Goal: Check status

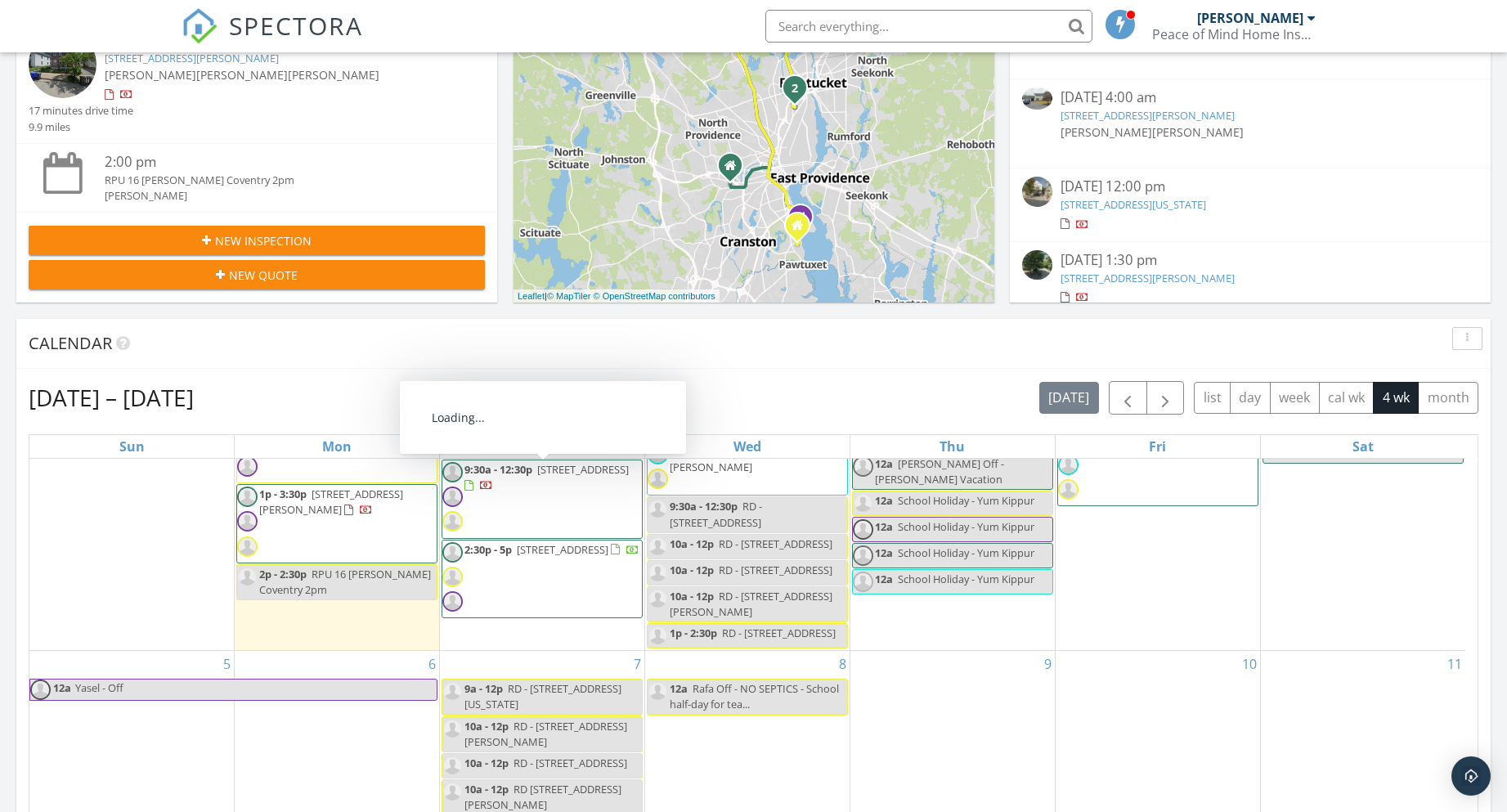
scroll to position [390, 0]
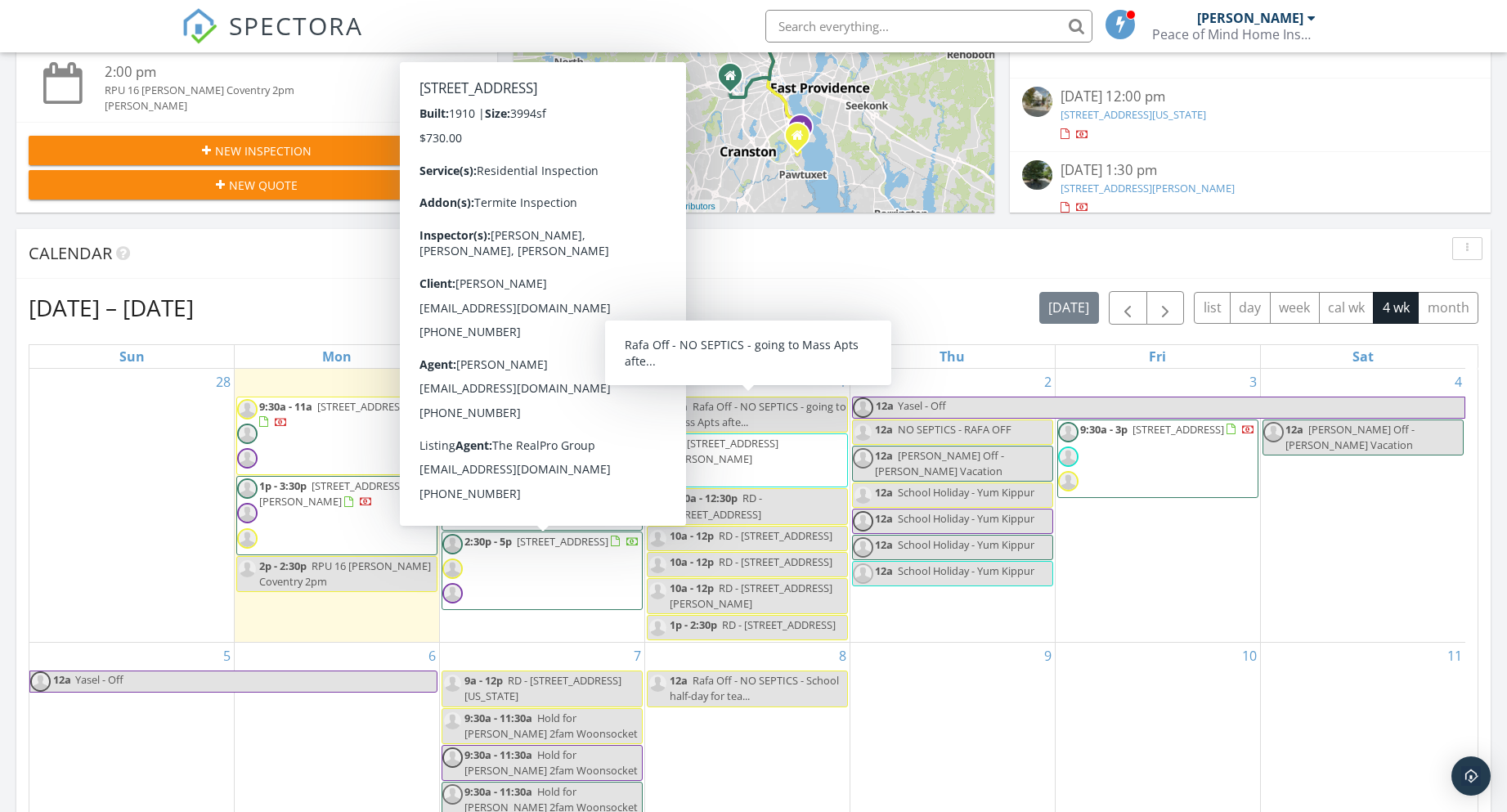
click at [281, 256] on div "Calendar" at bounding box center [741, 253] width 1425 height 25
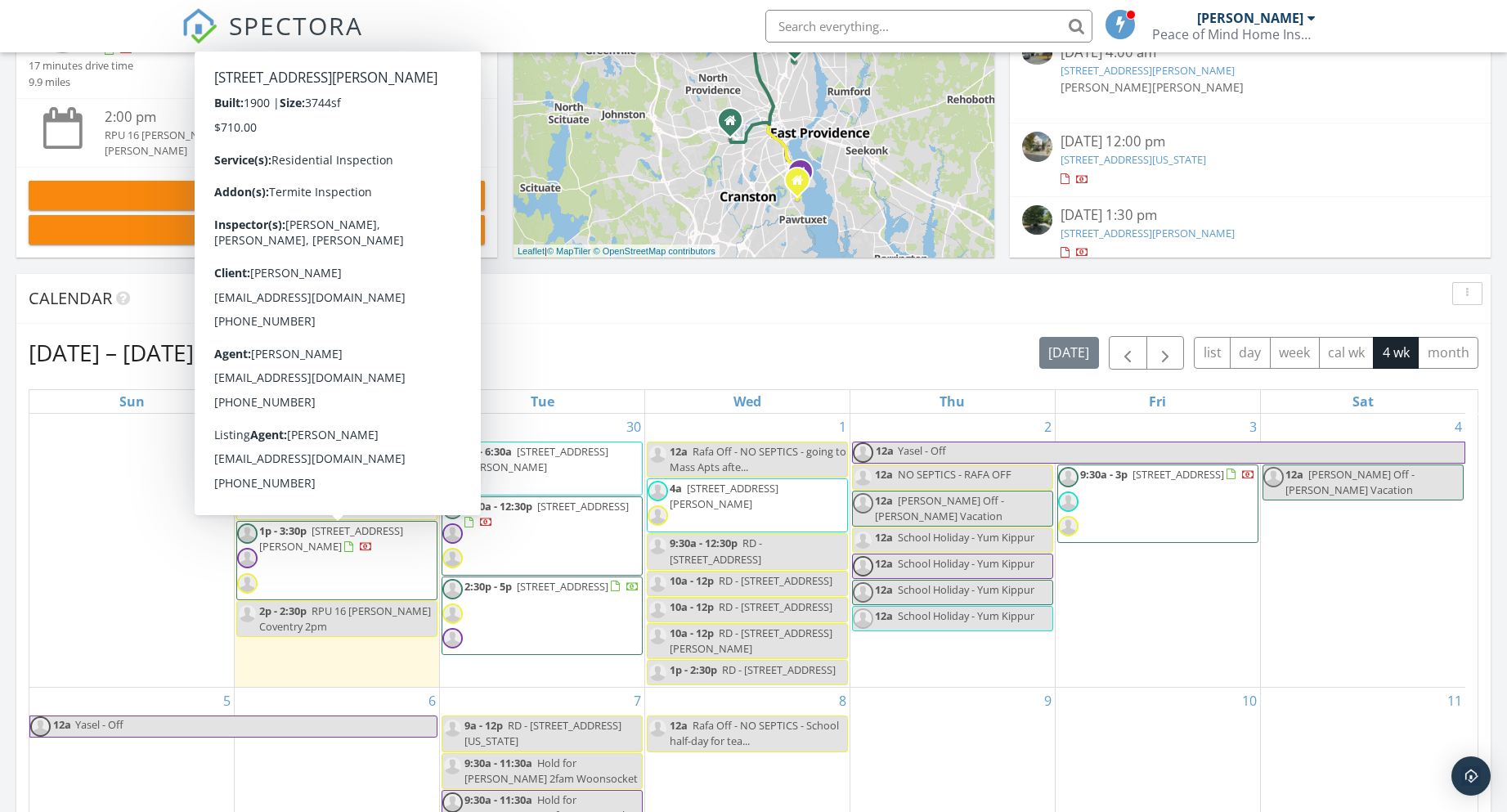
scroll to position [409, 0]
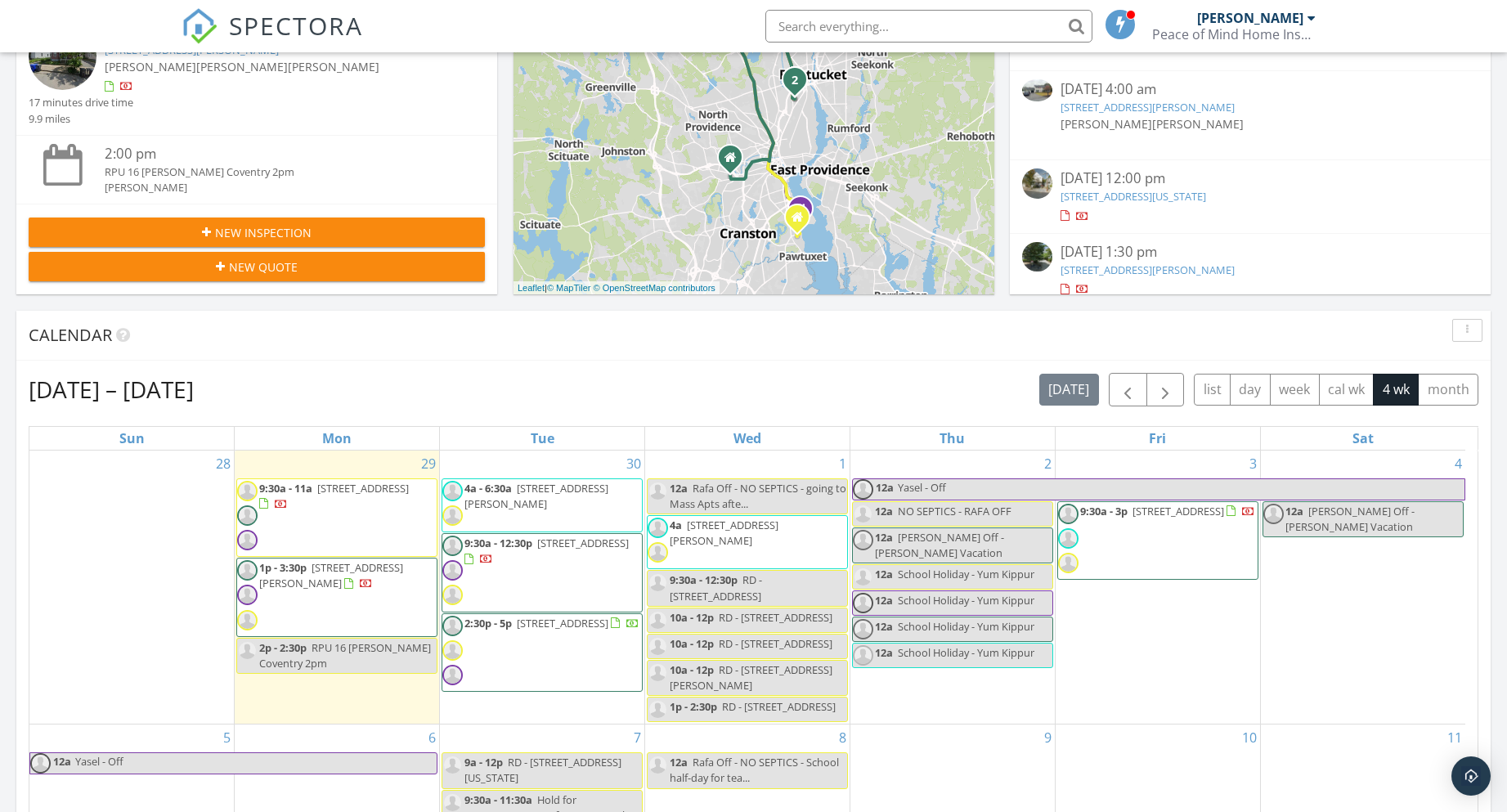
click at [379, 493] on span "2 Main St Unit 9, Lincoln 02838" at bounding box center [363, 488] width 92 height 15
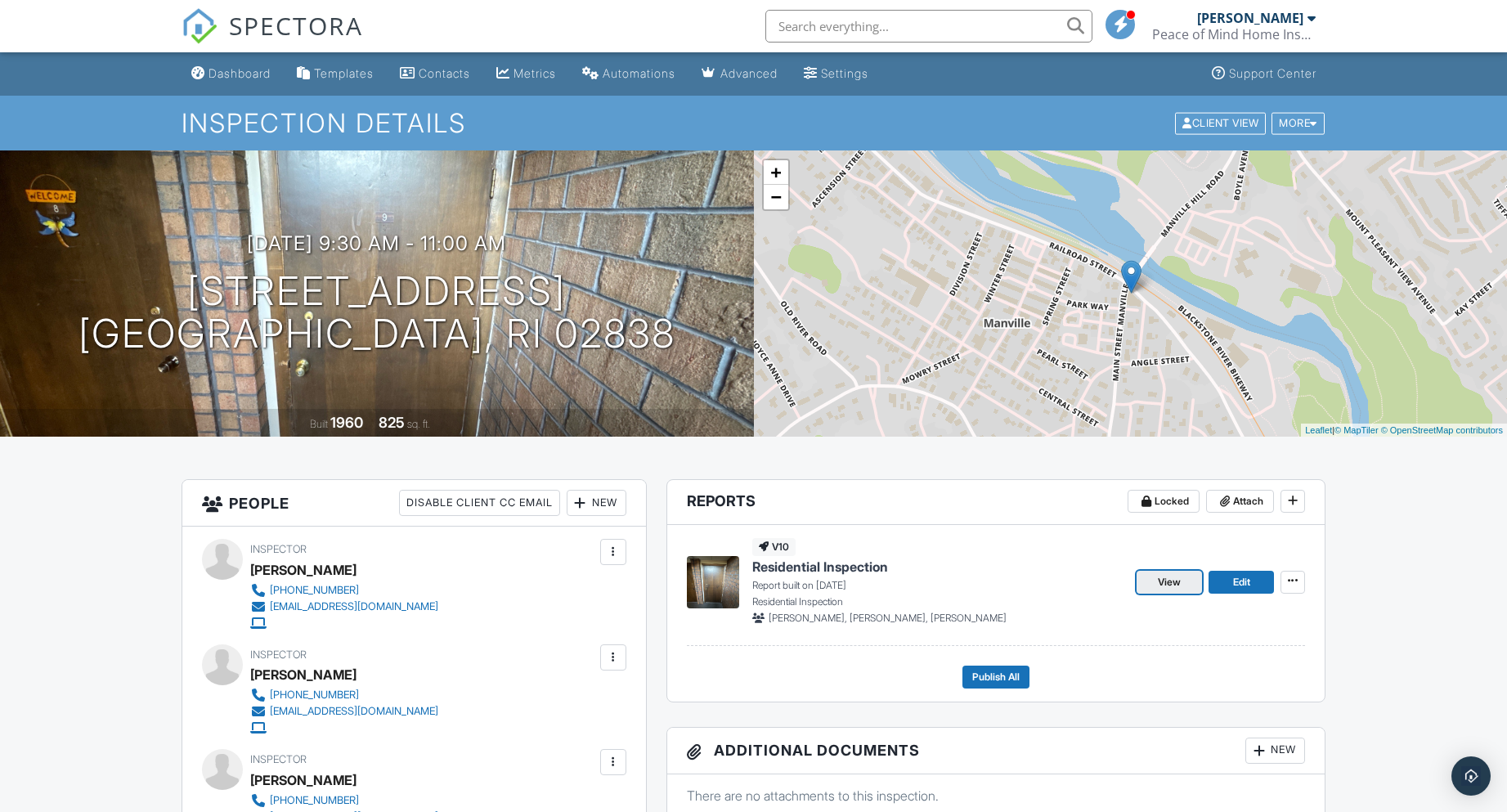
click at [1171, 576] on span "View" at bounding box center [1170, 582] width 23 height 16
